Goal: Task Accomplishment & Management: Complete application form

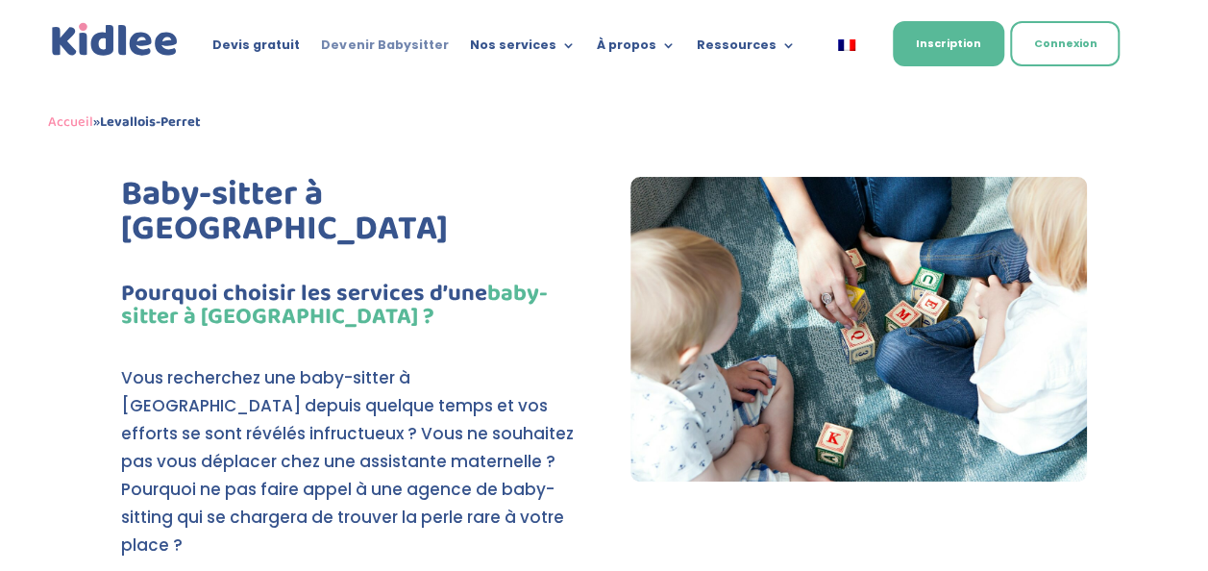
click at [400, 40] on link "Devenir Babysitter" at bounding box center [384, 48] width 127 height 21
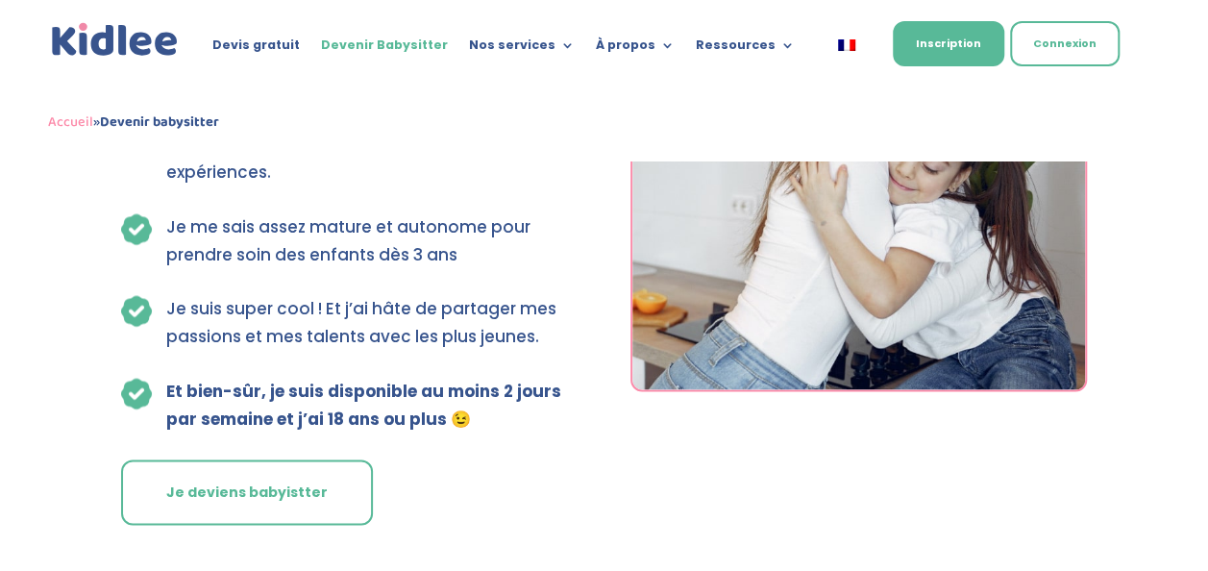
scroll to position [4984, 0]
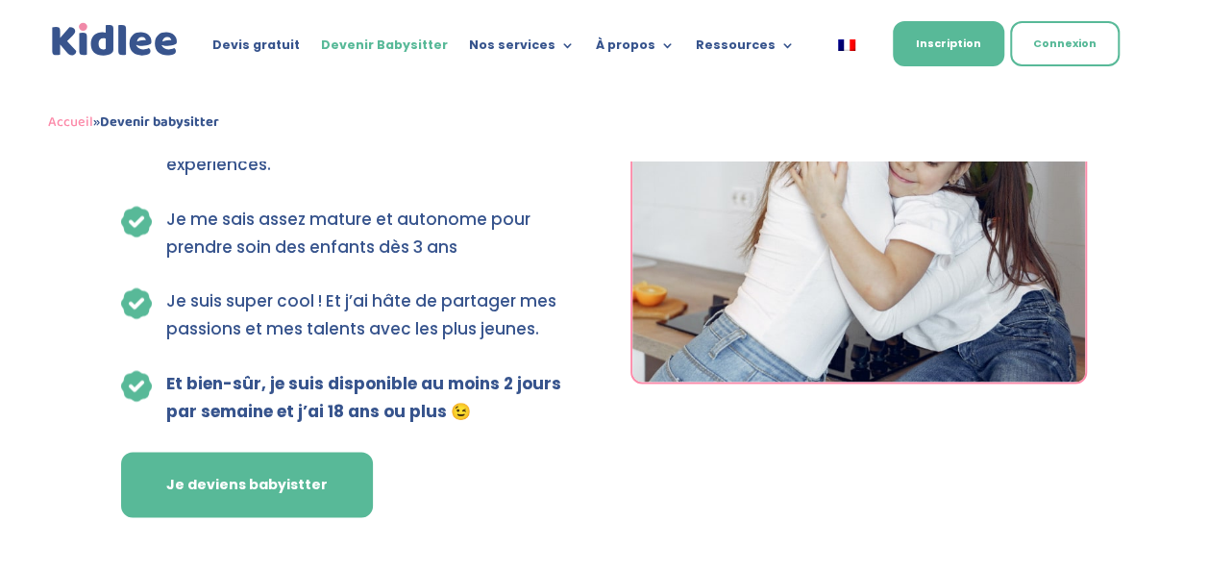
click at [288, 471] on link "Je deviens babyistter" at bounding box center [247, 484] width 252 height 65
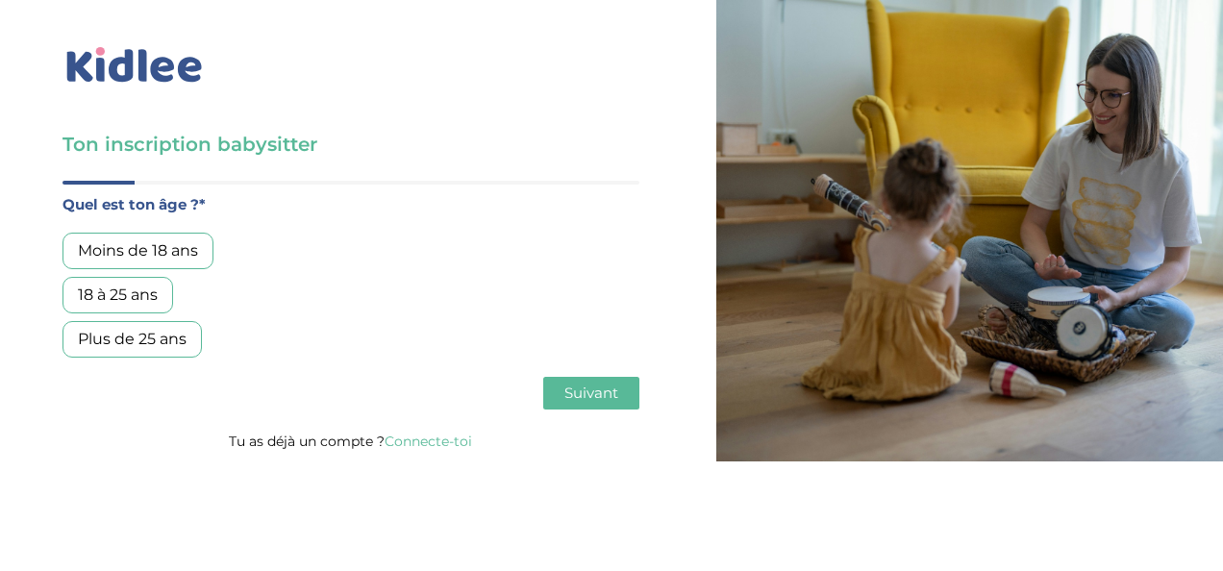
click at [162, 246] on div "Moins de 18 ans" at bounding box center [137, 251] width 151 height 37
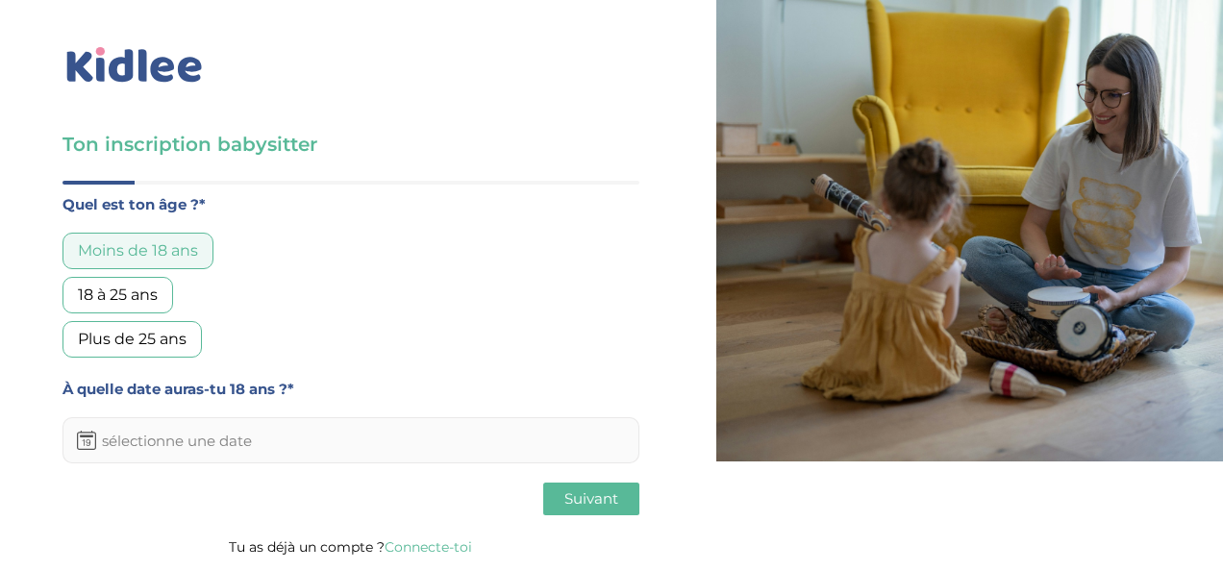
click at [89, 436] on icon at bounding box center [86, 440] width 19 height 19
click at [123, 293] on div "18 à 25 ans" at bounding box center [117, 295] width 111 height 37
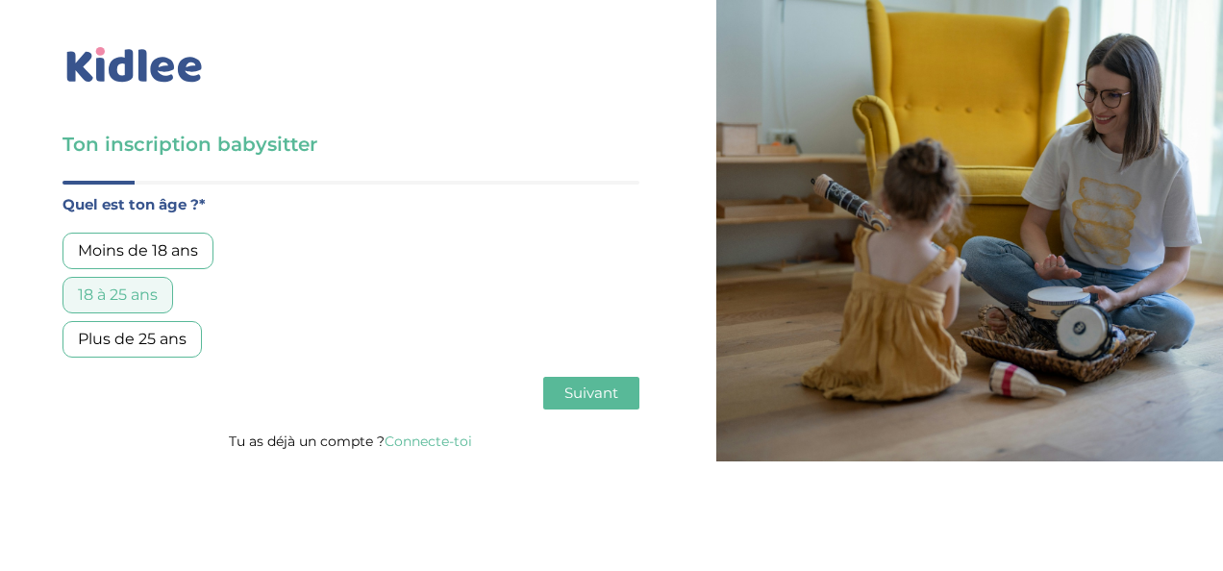
click at [594, 390] on span "Suivant" at bounding box center [591, 393] width 54 height 18
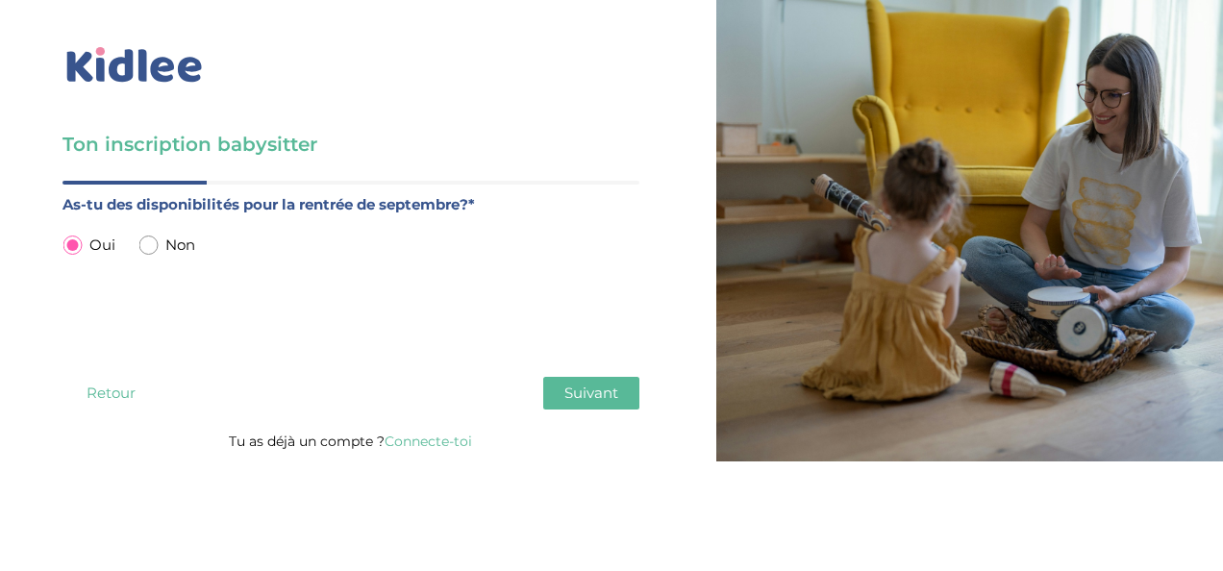
click at [598, 394] on span "Suivant" at bounding box center [591, 393] width 54 height 18
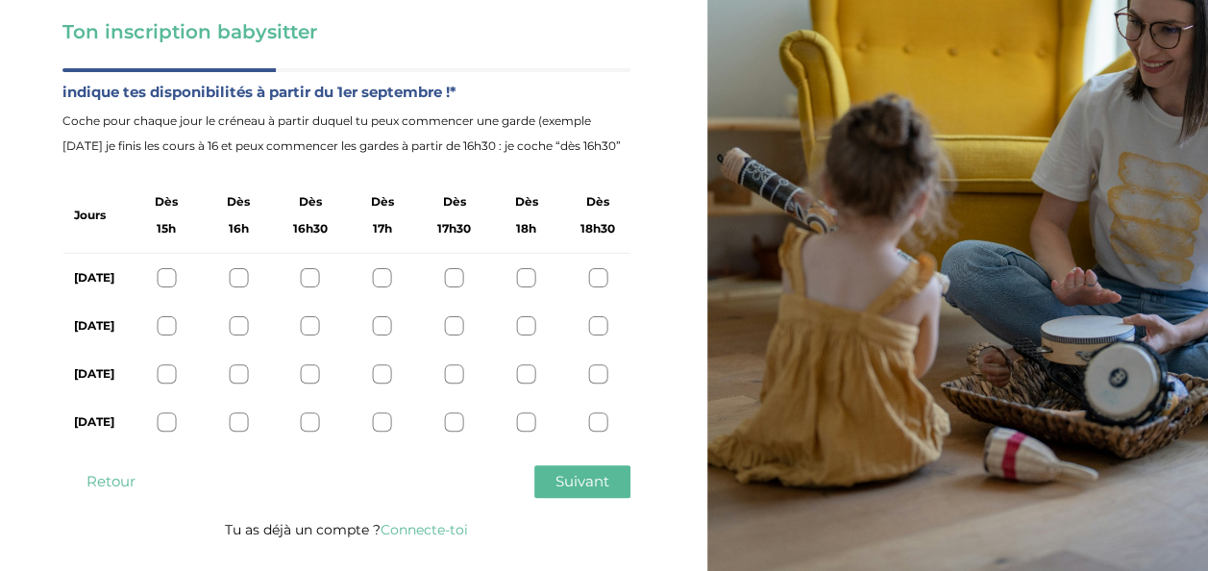
scroll to position [118, 0]
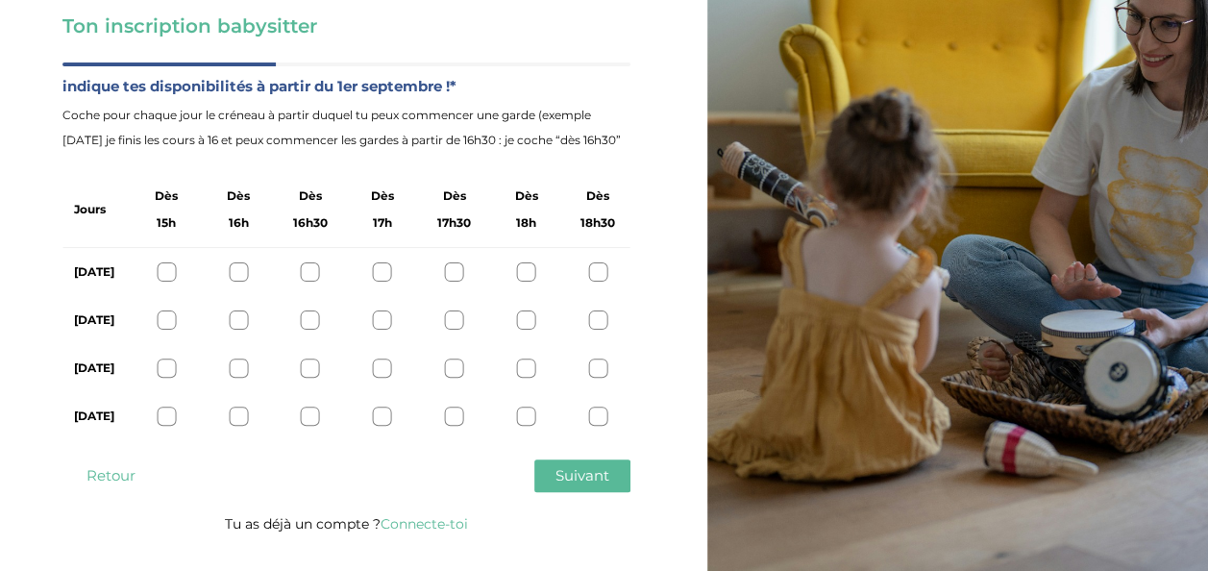
click at [305, 269] on div at bounding box center [310, 271] width 19 height 19
click at [310, 267] on icon at bounding box center [310, 272] width 14 height 14
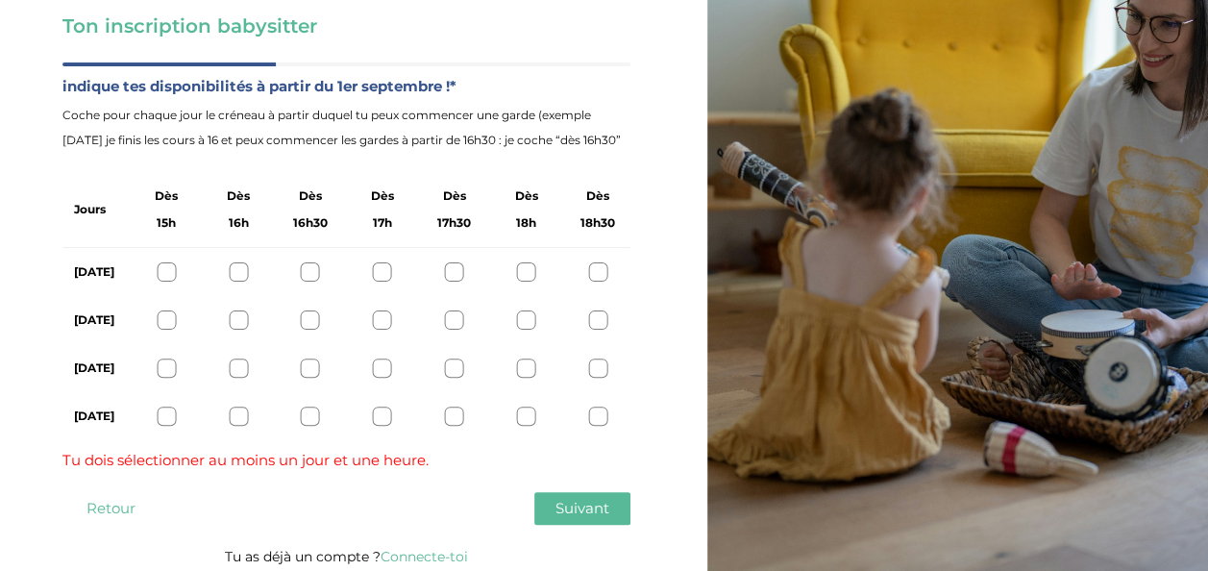
click at [459, 267] on div at bounding box center [454, 271] width 19 height 19
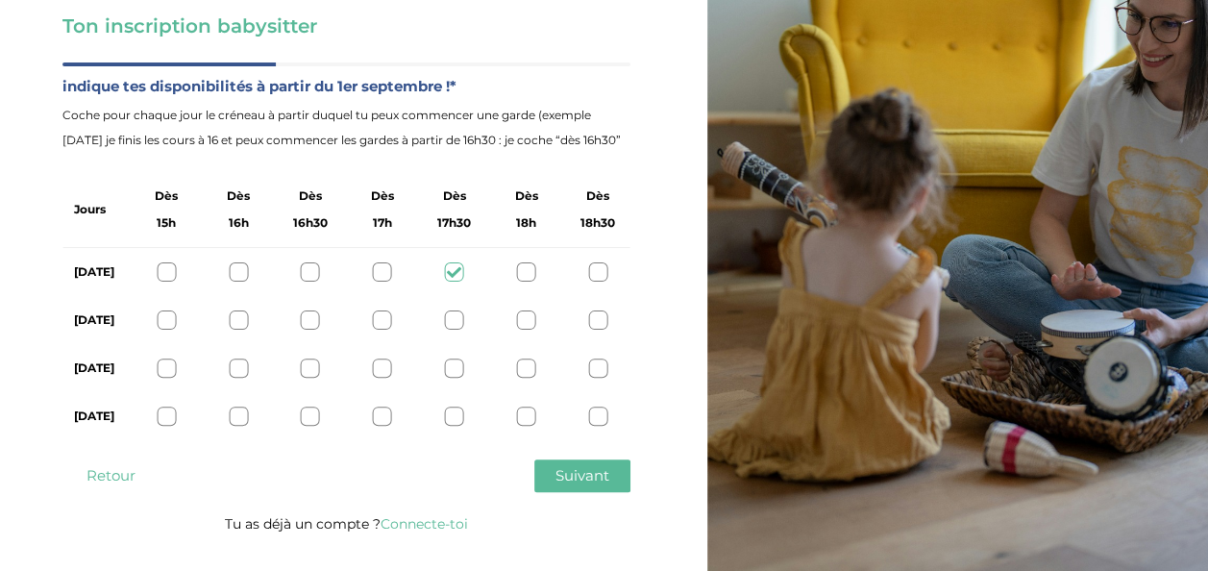
click at [459, 315] on div at bounding box center [454, 320] width 19 height 19
click at [451, 367] on div at bounding box center [454, 368] width 19 height 19
click at [449, 426] on div at bounding box center [454, 416] width 19 height 19
click at [581, 485] on span "Suivant" at bounding box center [583, 475] width 54 height 18
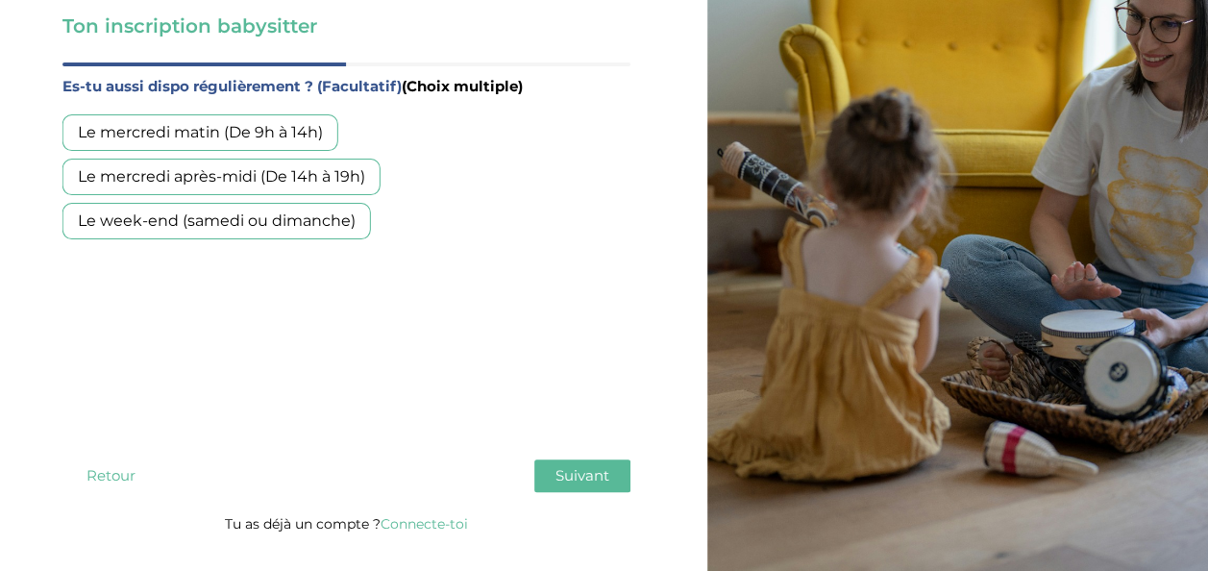
click at [256, 213] on div "Le week-end (samedi ou dimanche)" at bounding box center [216, 221] width 309 height 37
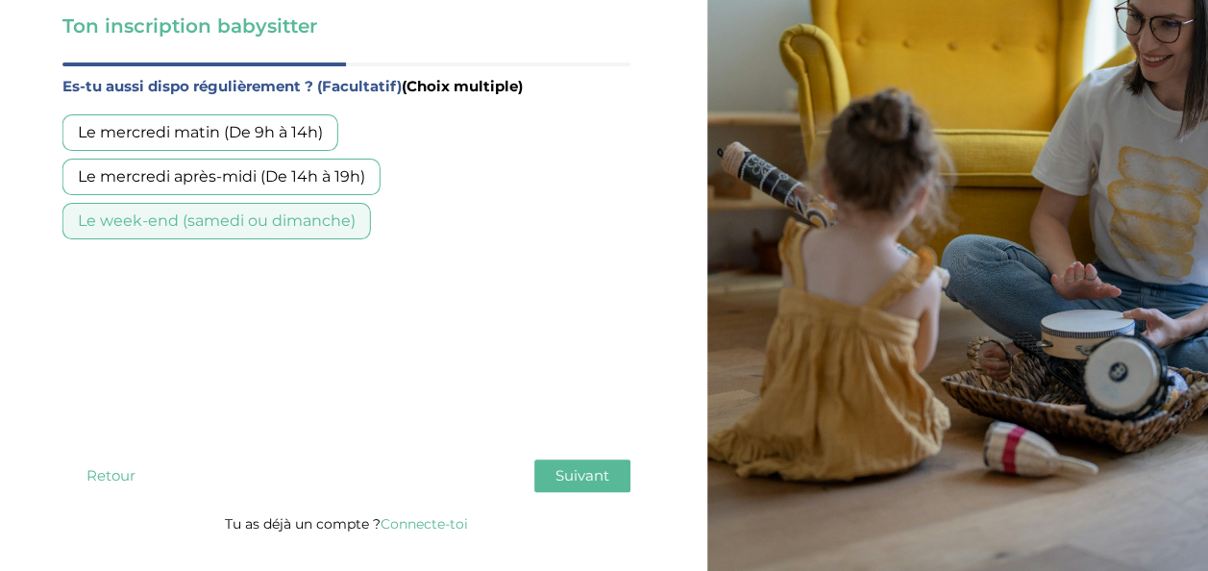
click at [586, 485] on span "Suivant" at bounding box center [583, 475] width 54 height 18
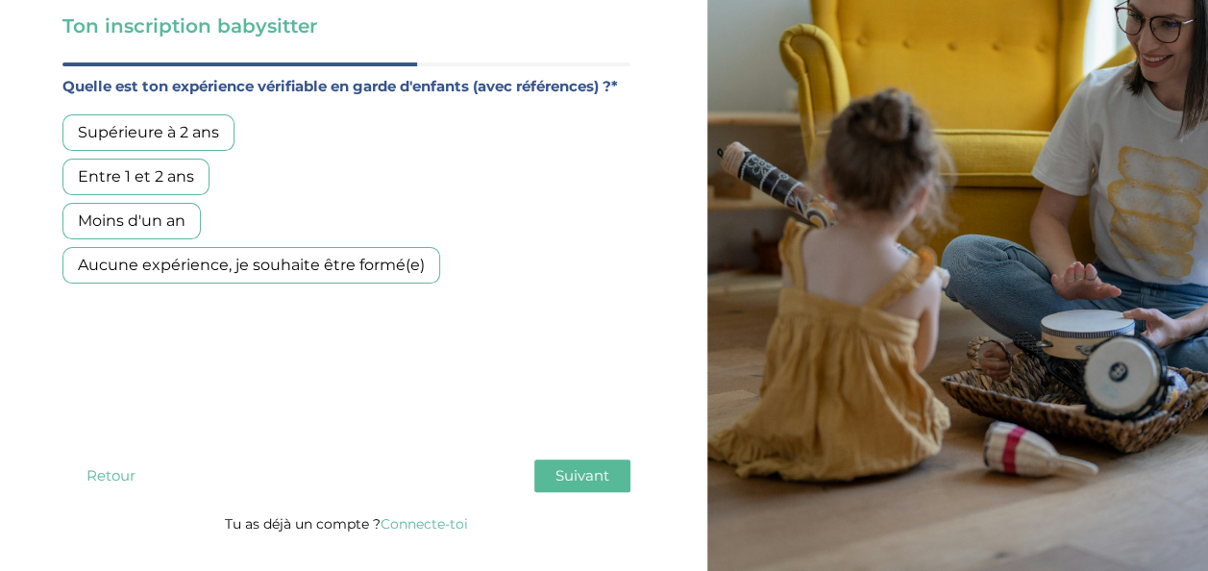
click at [182, 173] on div "Entre 1 et 2 ans" at bounding box center [135, 177] width 147 height 37
click at [599, 485] on span "Suivant" at bounding box center [583, 475] width 54 height 18
